Goal: Navigation & Orientation: Understand site structure

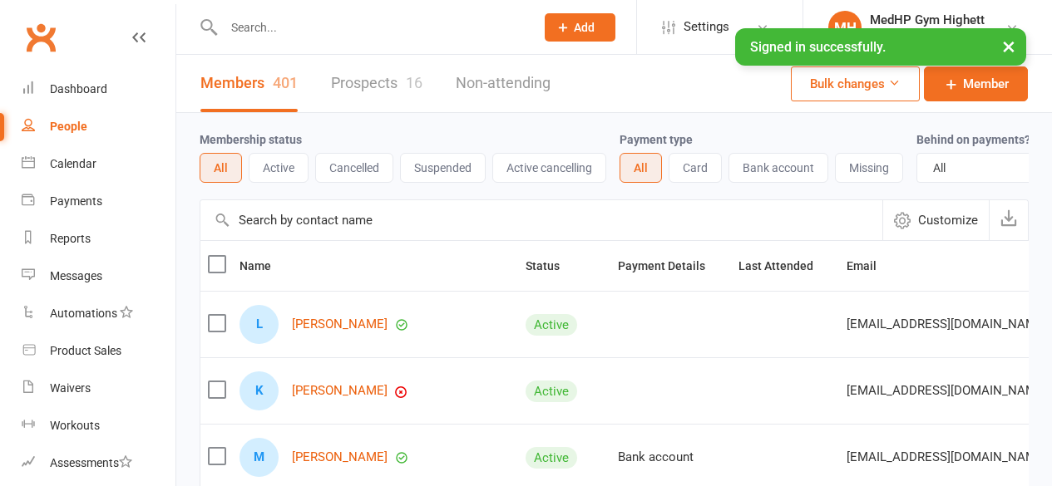
select select "100"
click at [81, 86] on div "Dashboard" at bounding box center [78, 88] width 57 height 13
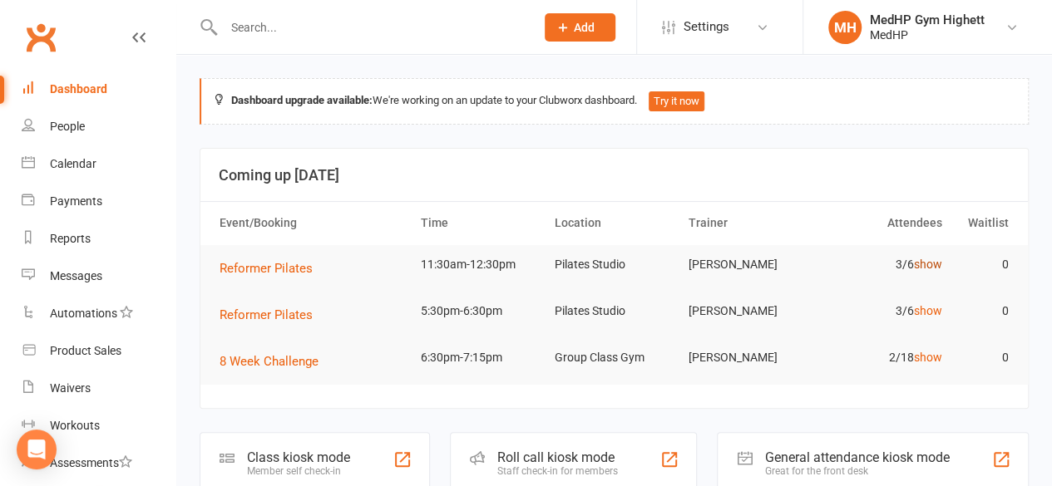
click at [926, 266] on link "show" at bounding box center [927, 264] width 28 height 13
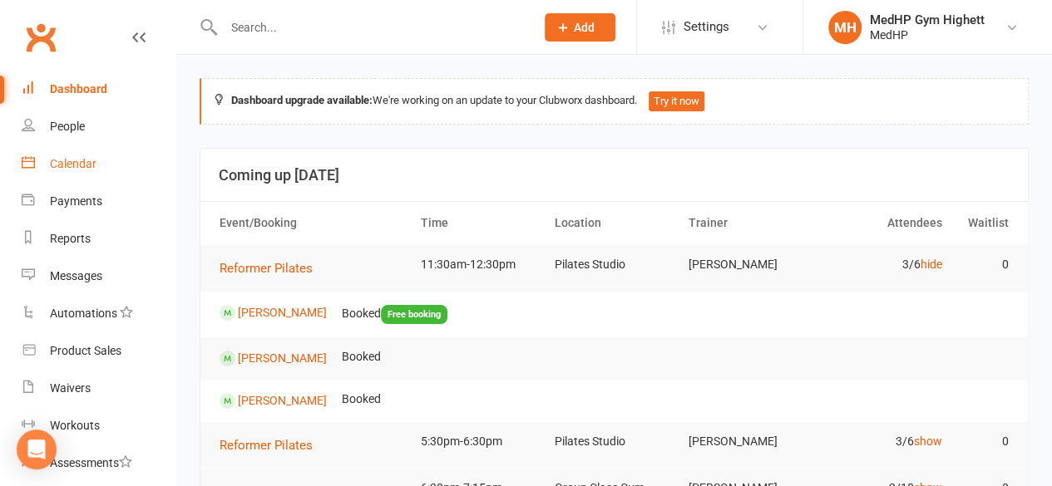
click at [77, 164] on div "Calendar" at bounding box center [73, 163] width 47 height 13
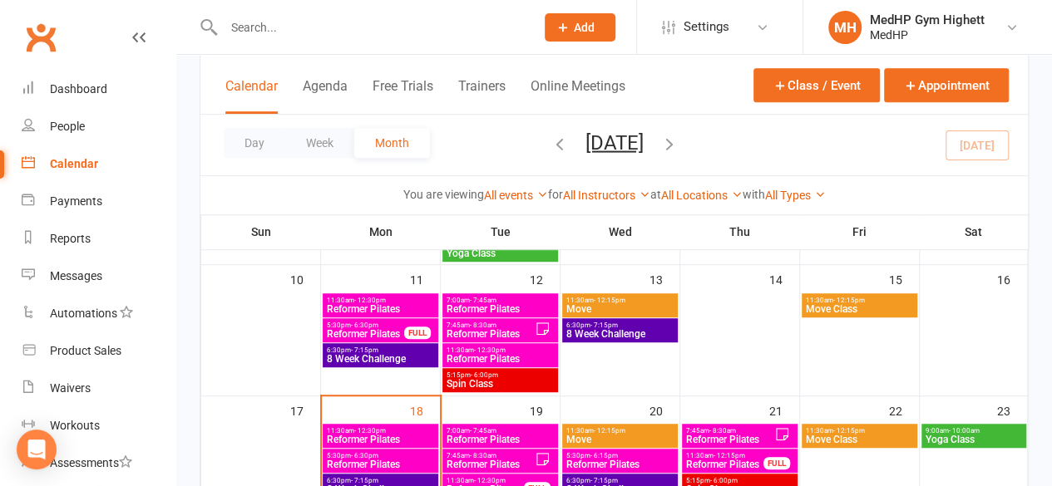
scroll to position [395, 0]
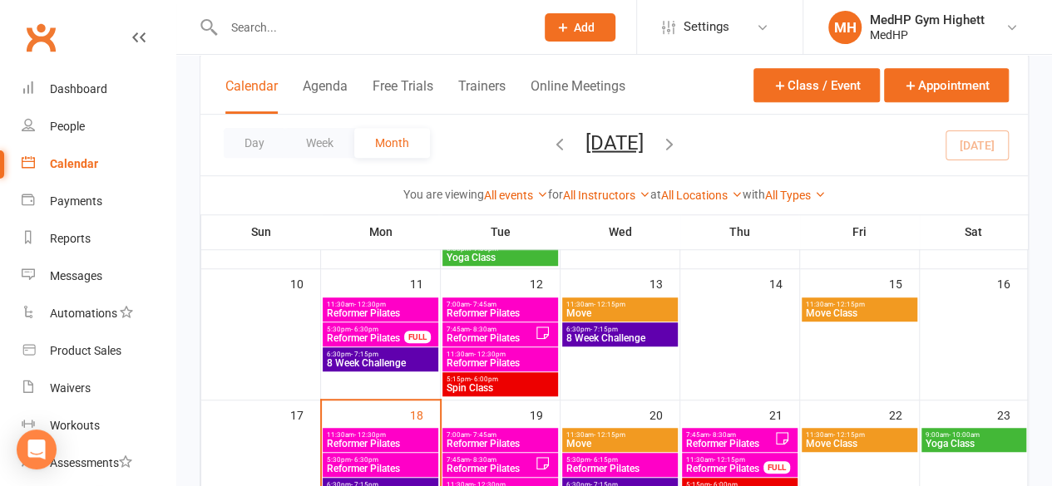
click at [488, 355] on span "- 12:30pm" at bounding box center [490, 354] width 32 height 7
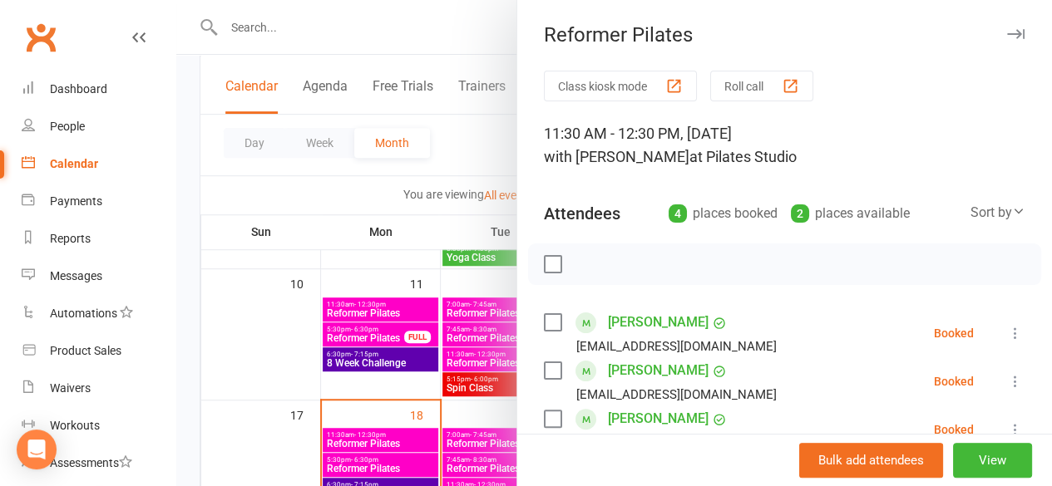
click at [481, 333] on div at bounding box center [614, 243] width 876 height 486
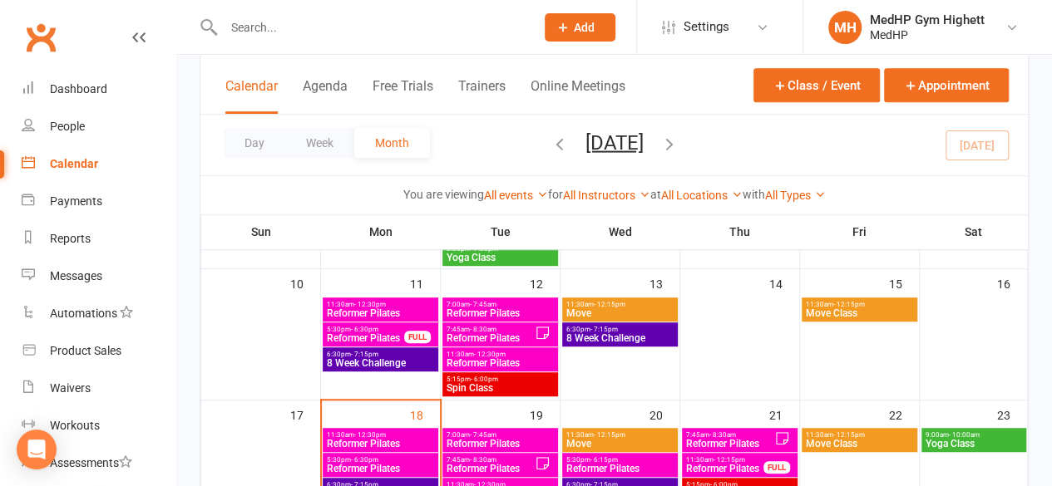
click at [478, 329] on span "- 8:30am" at bounding box center [483, 329] width 27 height 7
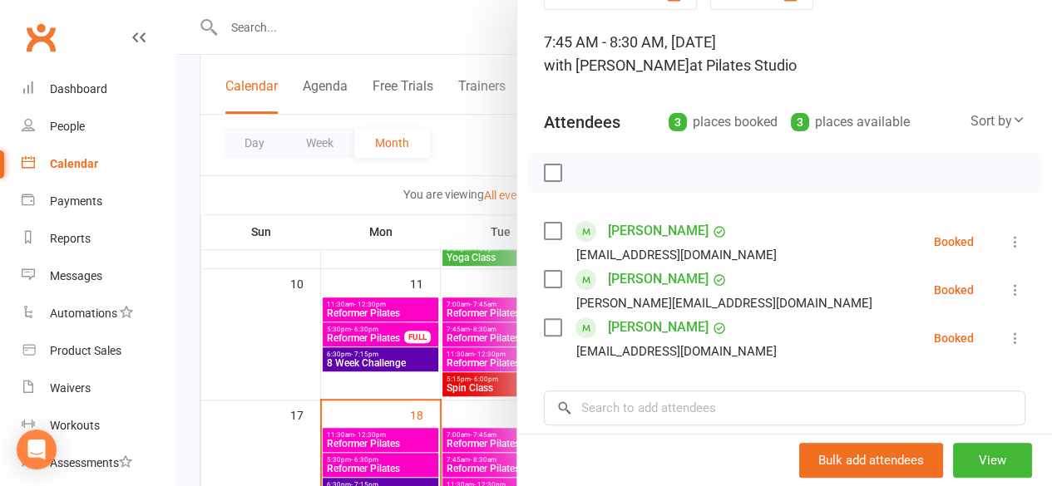
scroll to position [88, 0]
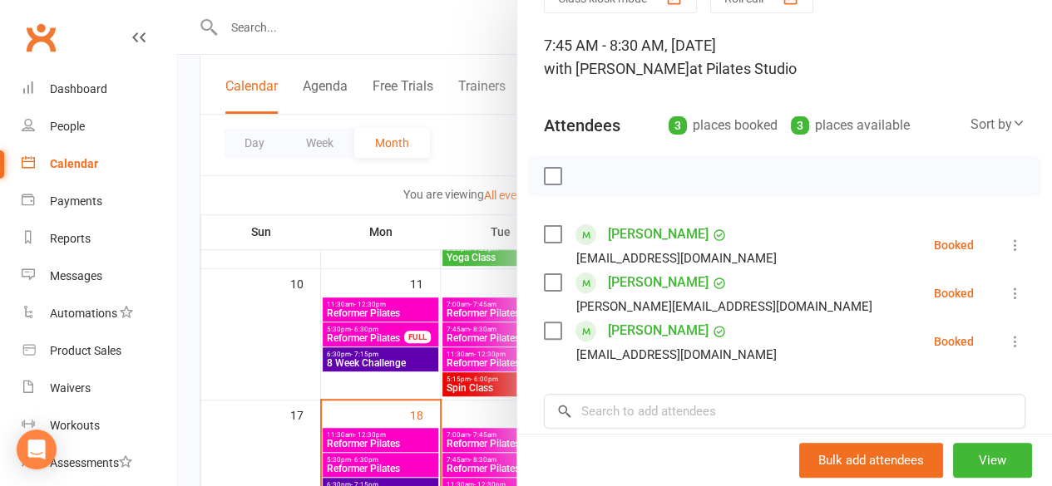
click at [356, 438] on div at bounding box center [614, 243] width 876 height 486
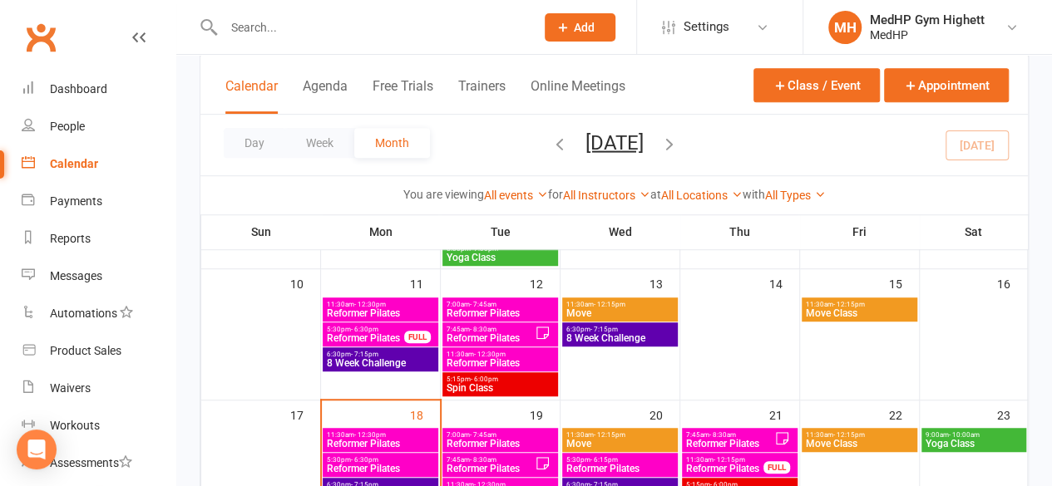
click at [479, 310] on span "Reformer Pilates" at bounding box center [500, 313] width 109 height 10
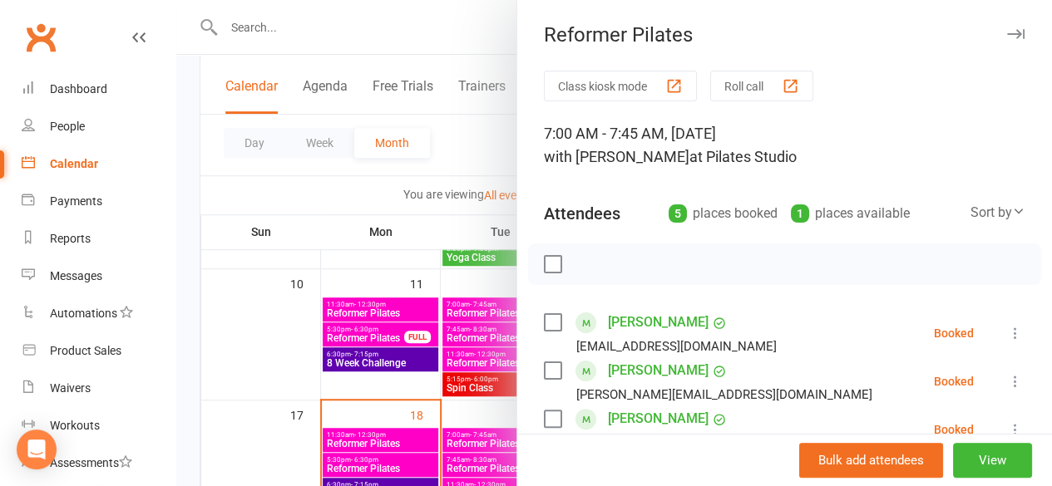
click at [429, 437] on div at bounding box center [614, 243] width 876 height 486
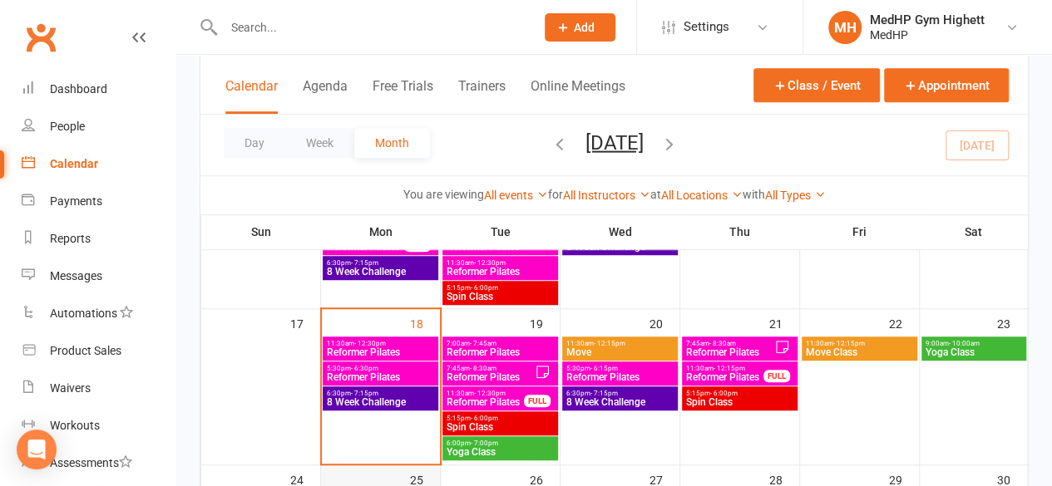
scroll to position [483, 0]
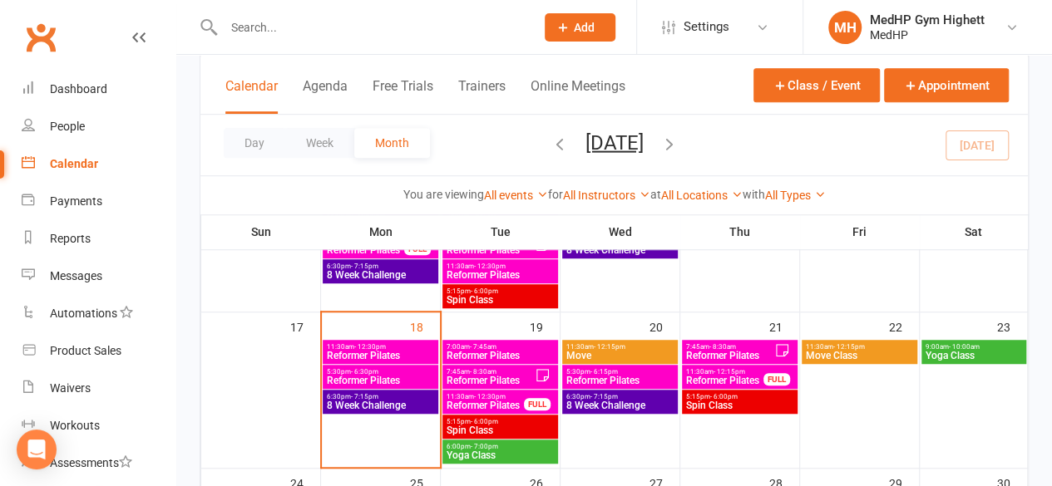
click at [367, 348] on span "- 12:30pm" at bounding box center [370, 346] width 32 height 7
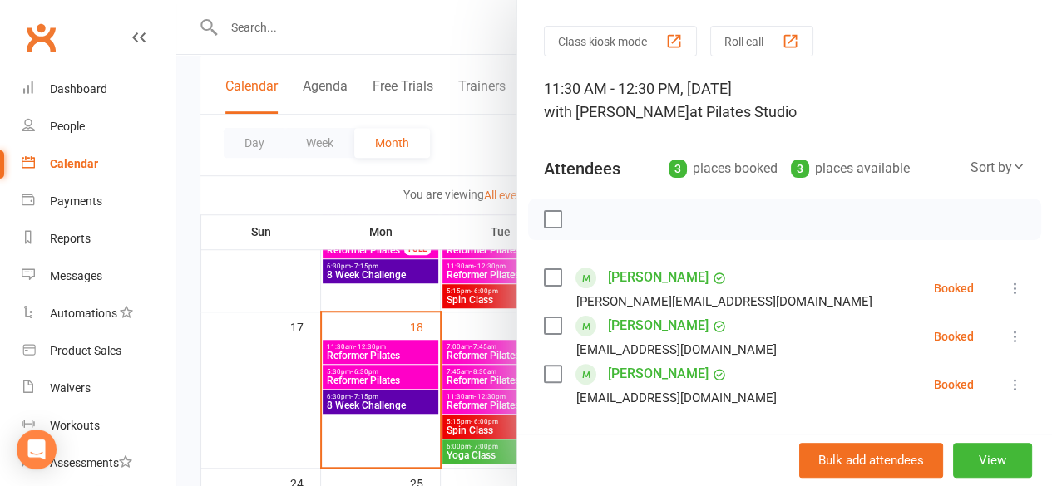
scroll to position [0, 0]
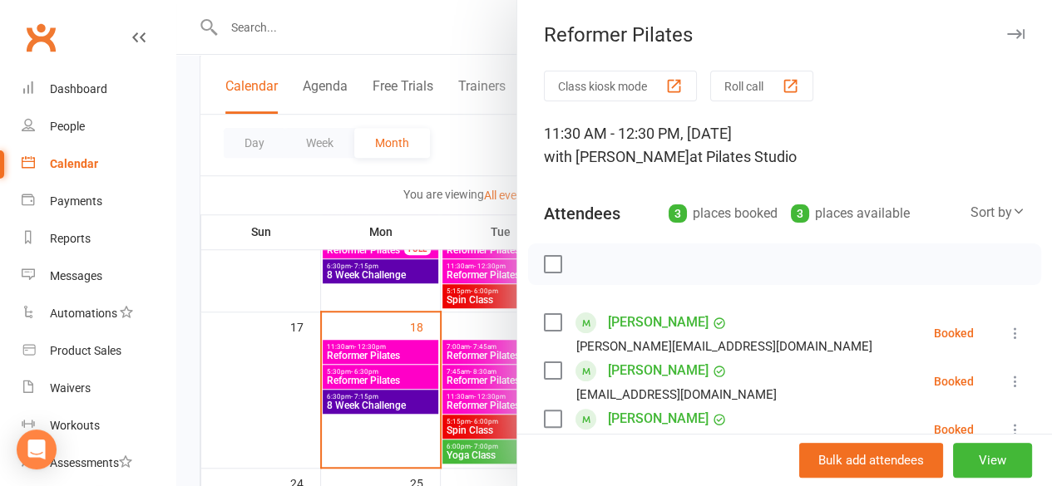
click at [361, 353] on div at bounding box center [614, 243] width 876 height 486
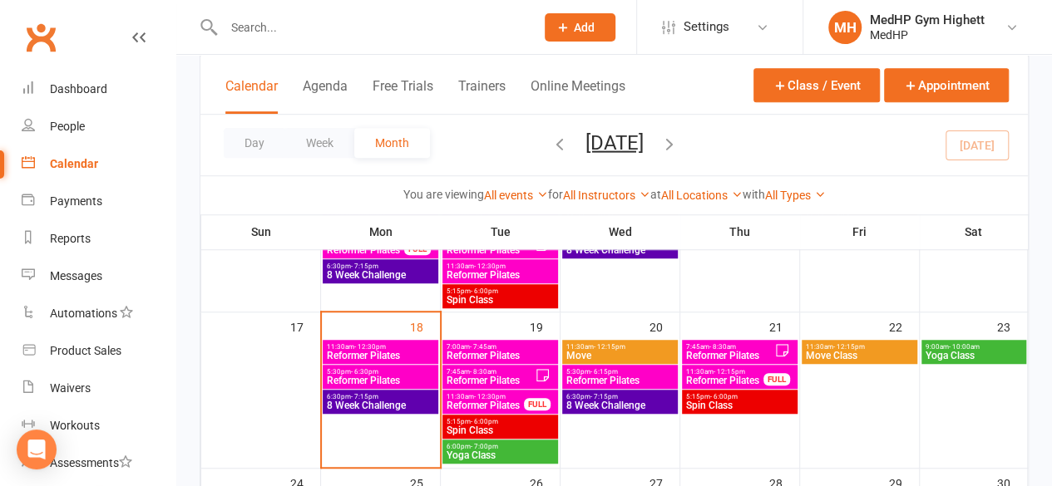
click at [397, 351] on span "Reformer Pilates" at bounding box center [380, 356] width 109 height 10
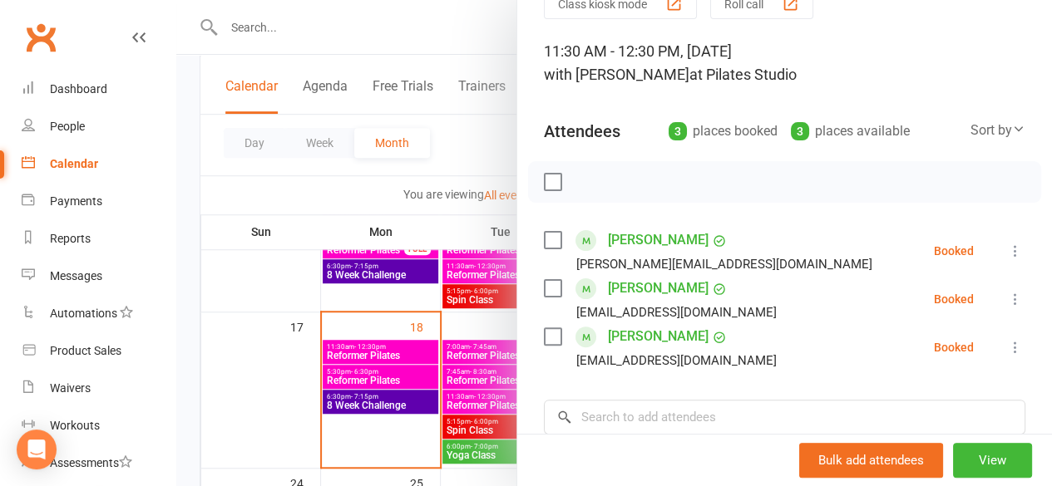
scroll to position [85, 0]
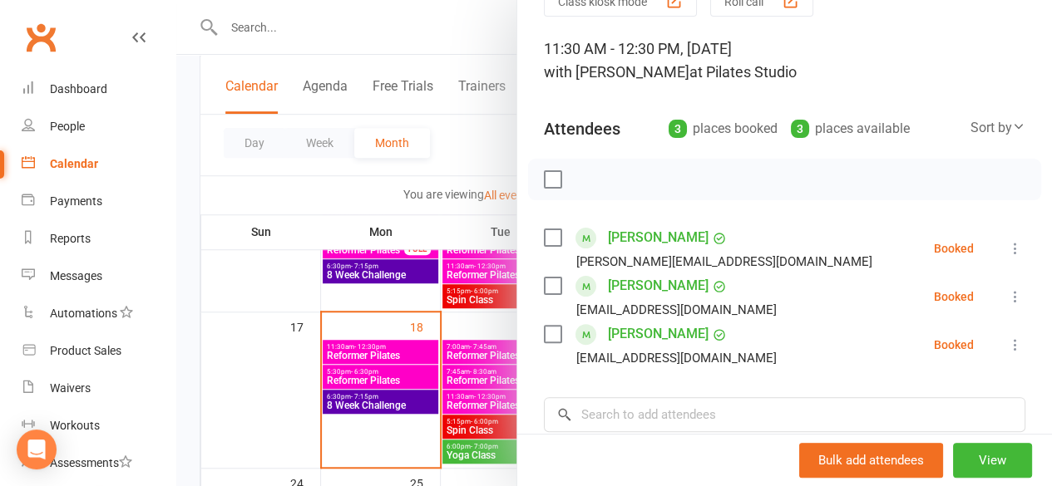
click at [344, 377] on div at bounding box center [614, 243] width 876 height 486
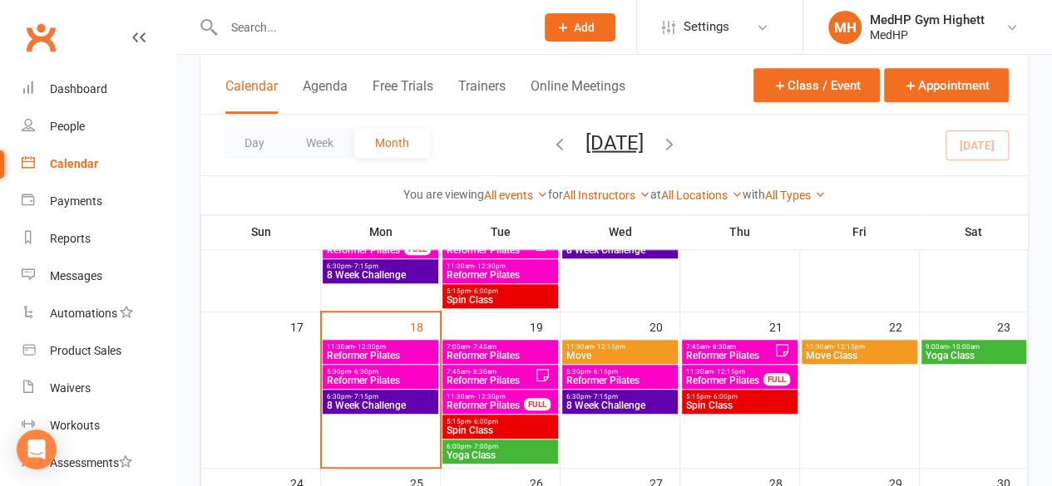
click at [364, 378] on span "Reformer Pilates" at bounding box center [380, 381] width 109 height 10
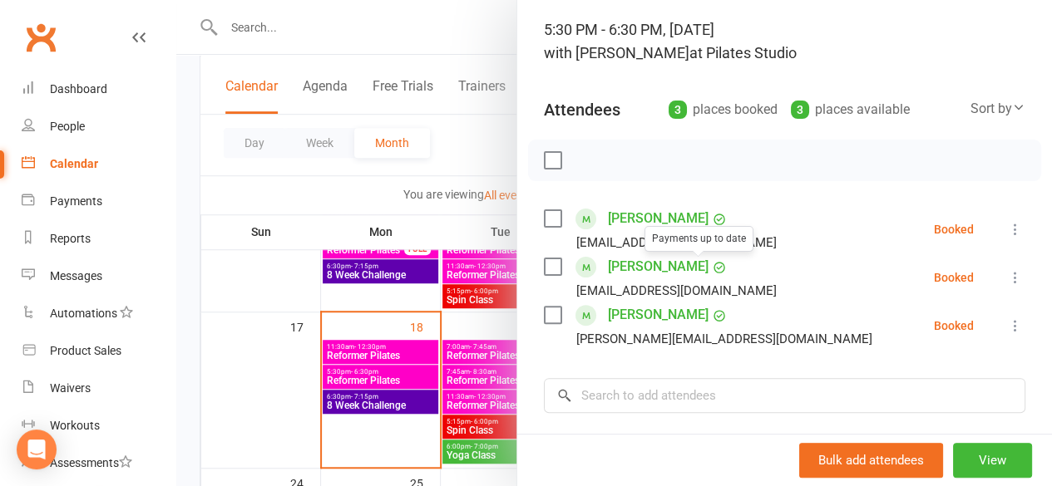
scroll to position [106, 0]
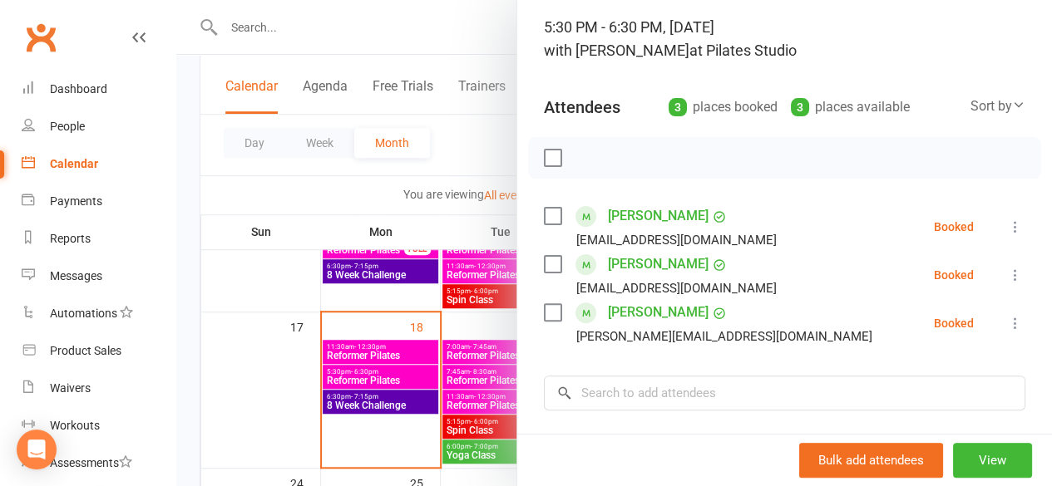
click at [387, 368] on div at bounding box center [614, 243] width 876 height 486
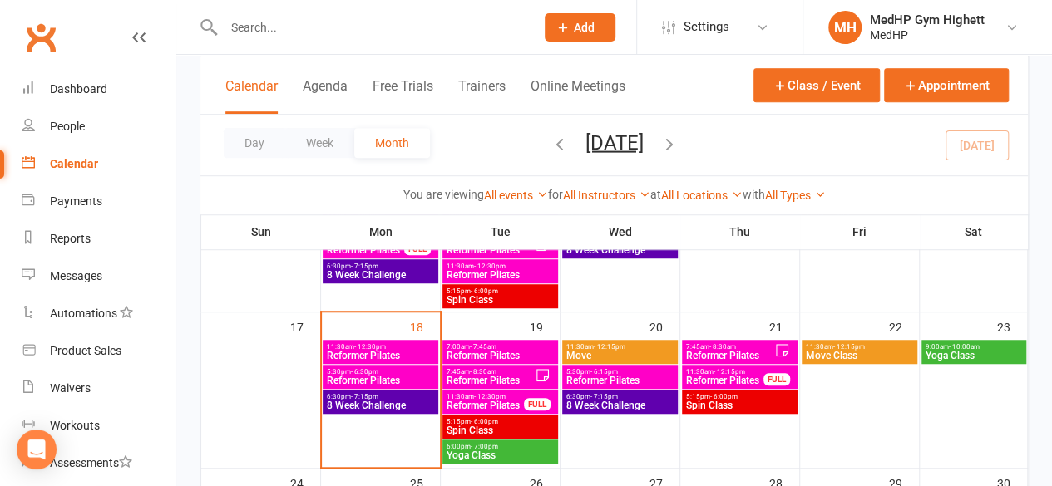
click at [502, 353] on span "Reformer Pilates" at bounding box center [500, 356] width 109 height 10
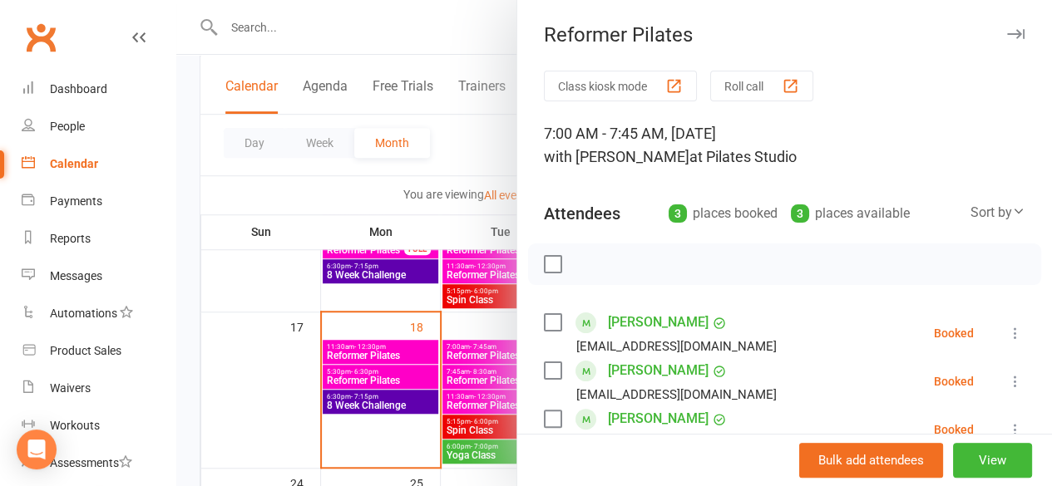
scroll to position [98, 0]
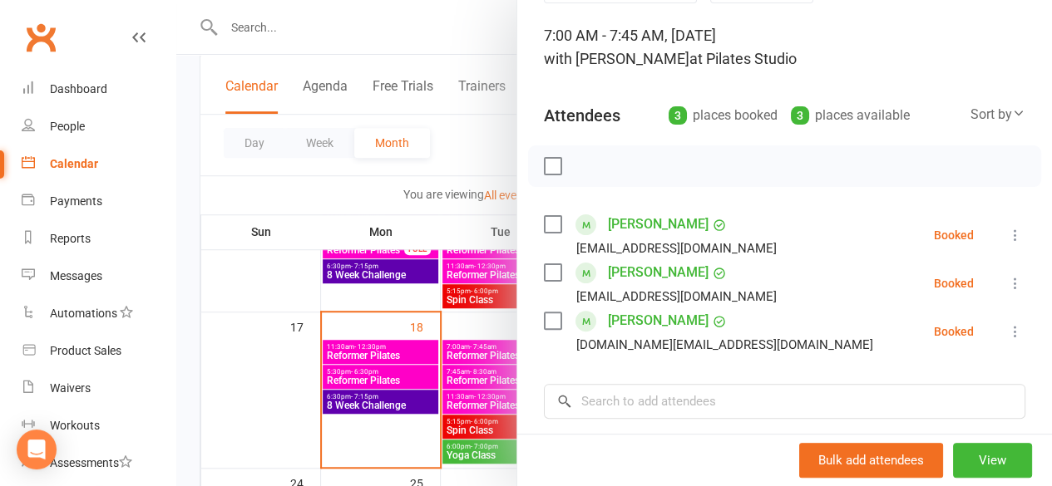
click at [462, 383] on div at bounding box center [614, 243] width 876 height 486
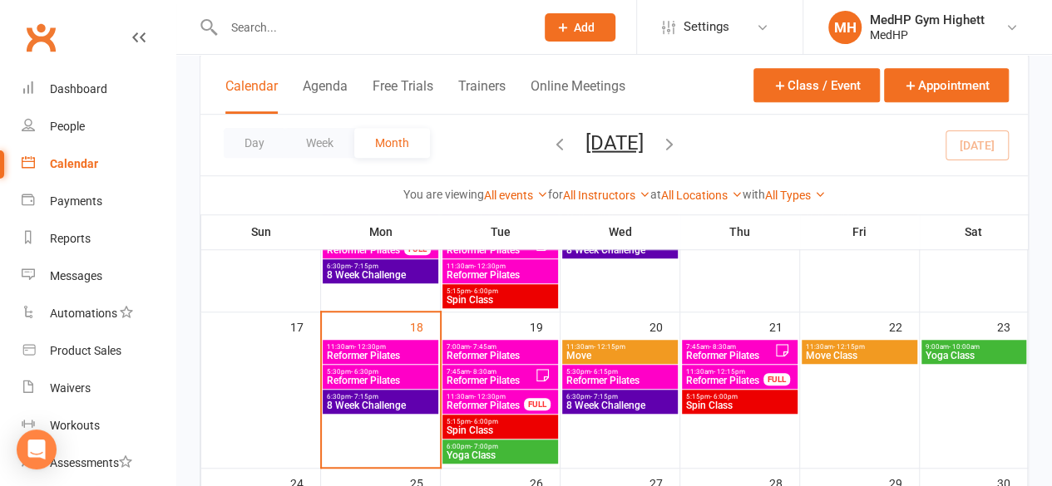
click at [502, 376] on span "Reformer Pilates" at bounding box center [490, 381] width 89 height 10
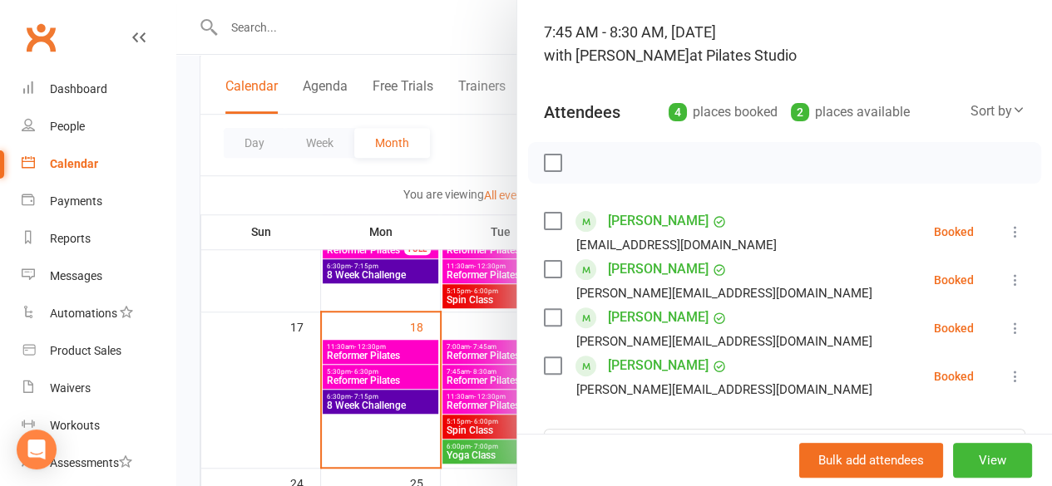
scroll to position [364, 0]
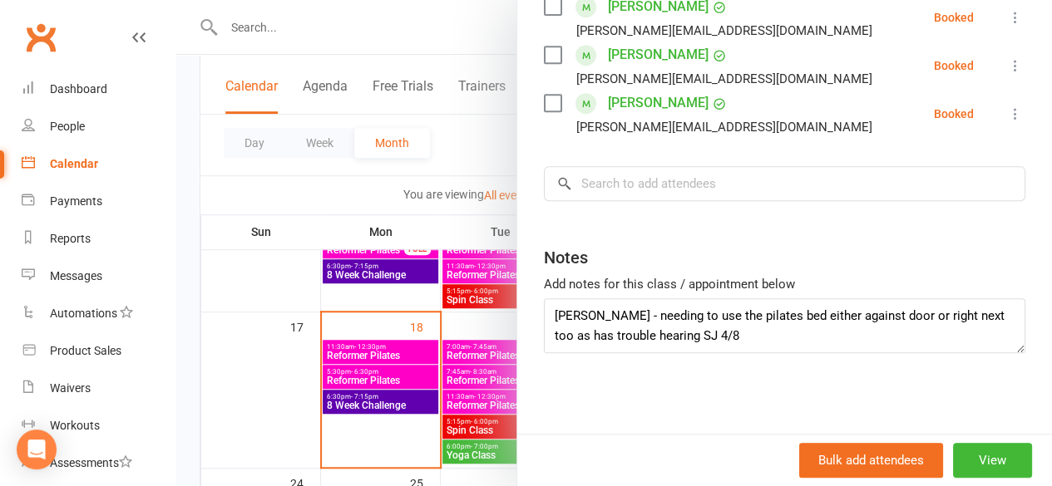
click at [399, 348] on div at bounding box center [614, 243] width 876 height 486
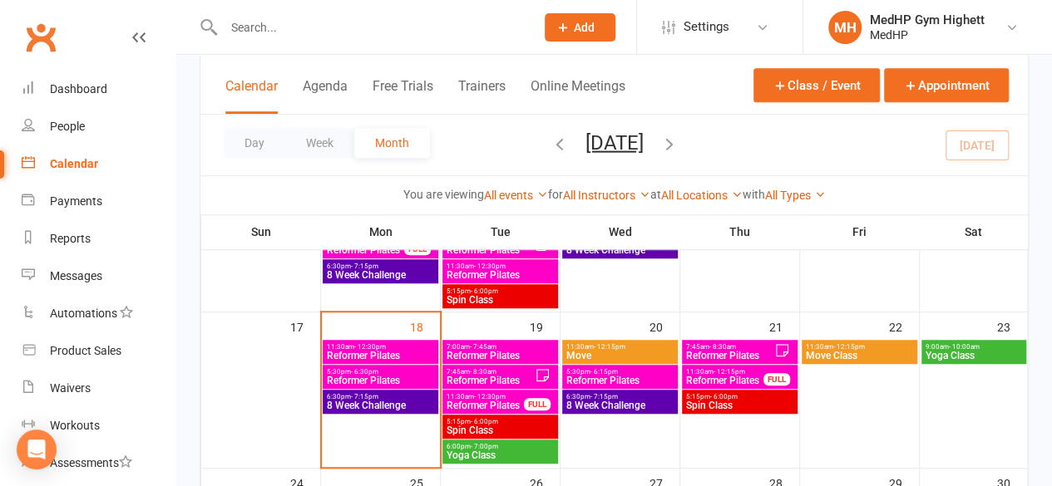
click at [490, 393] on span "- 12:30pm" at bounding box center [490, 396] width 32 height 7
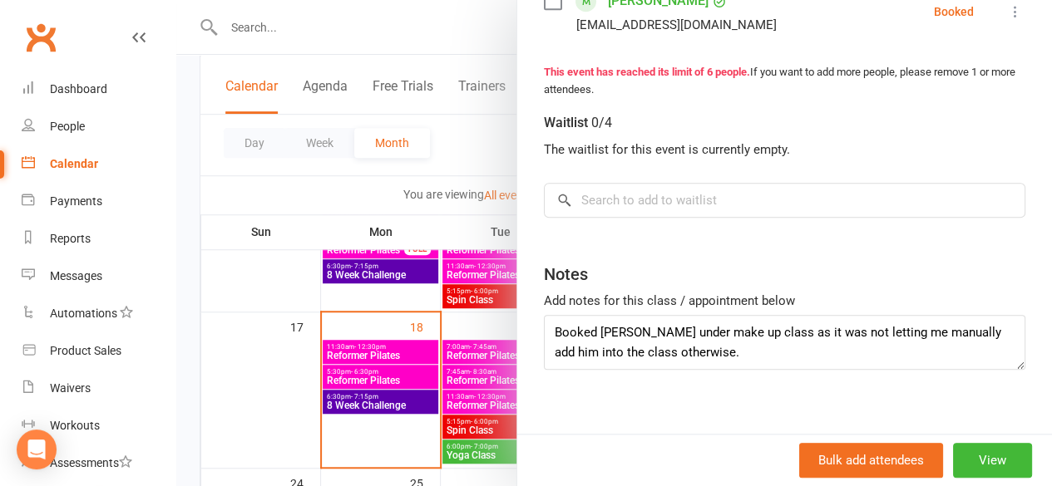
scroll to position [252, 0]
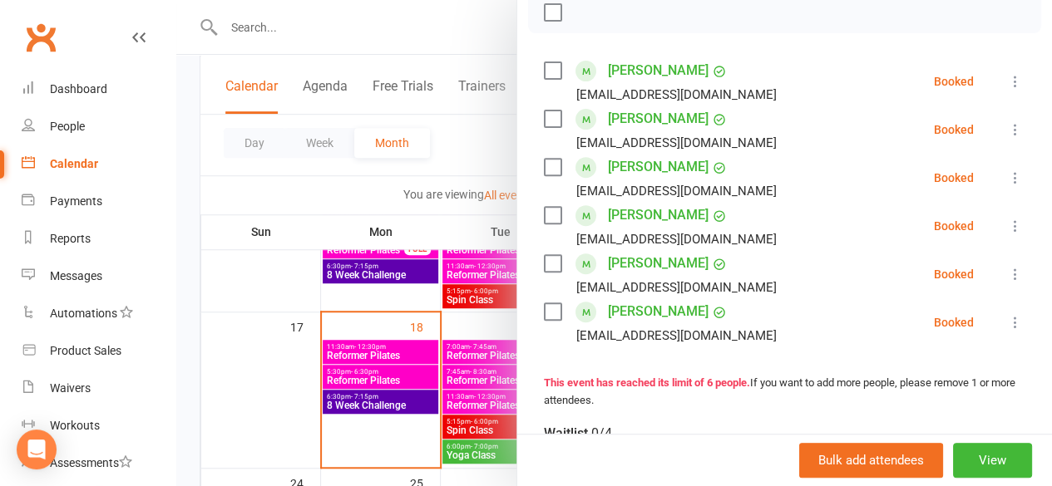
click at [462, 373] on div at bounding box center [614, 243] width 876 height 486
